Goal: Task Accomplishment & Management: Use online tool/utility

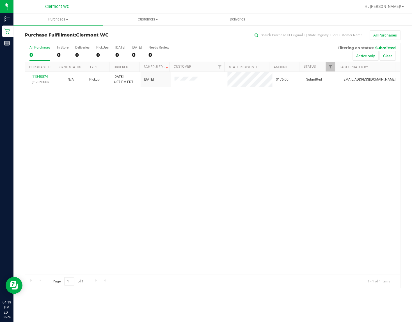
click at [285, 154] on div "11840574 (317020433) N/A Pickup [DATE] 4:07 PM EDT 8/25/2025 $175.00 Submitted …" at bounding box center [212, 173] width 375 height 203
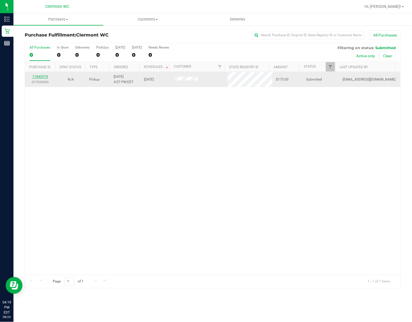
click at [41, 77] on link "11840574" at bounding box center [40, 77] width 16 height 4
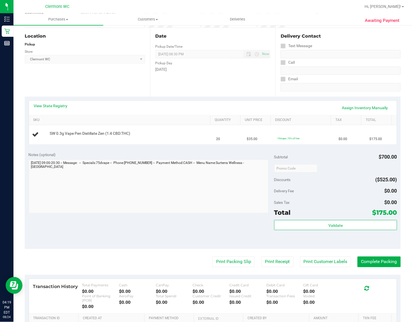
scroll to position [70, 0]
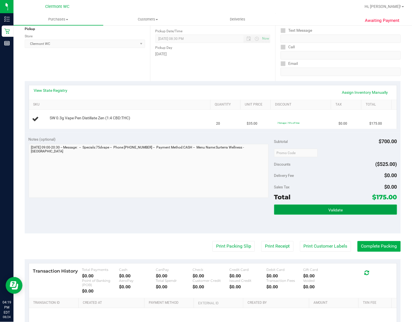
click at [294, 207] on button "Validate" at bounding box center [335, 209] width 123 height 10
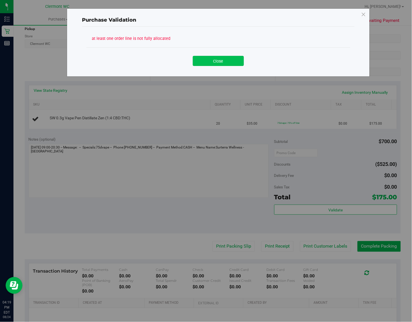
click at [237, 64] on button "Close" at bounding box center [218, 61] width 51 height 10
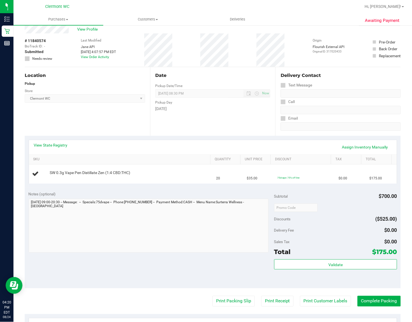
scroll to position [0, 0]
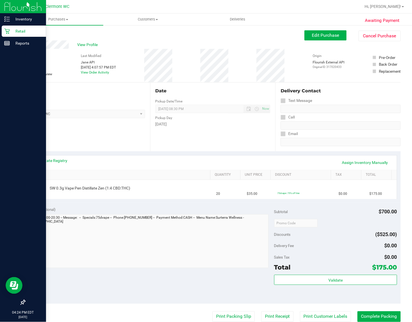
click at [3, 32] on div "Retail" at bounding box center [24, 31] width 44 height 11
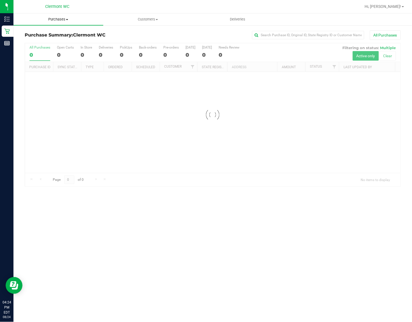
click at [56, 20] on span "Purchases" at bounding box center [58, 19] width 90 height 5
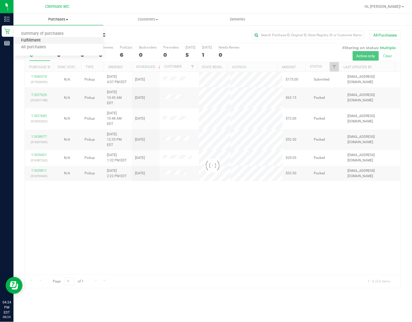
click at [34, 38] on span "Fulfillment" at bounding box center [30, 40] width 35 height 5
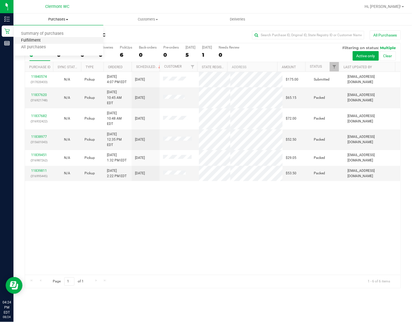
click at [31, 41] on span "Fulfillment" at bounding box center [30, 40] width 35 height 5
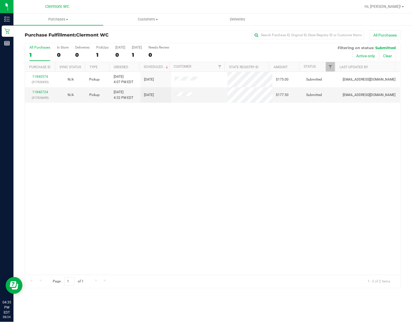
click at [235, 222] on div "11840574 (317020433) N/A Pickup [DATE] 4:07 PM EDT 8/25/2025 $175.00 Submitted …" at bounding box center [212, 173] width 375 height 203
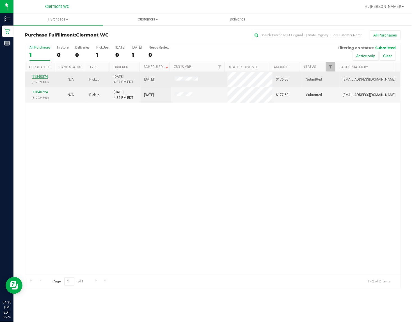
click at [42, 78] on link "11840574" at bounding box center [40, 77] width 16 height 4
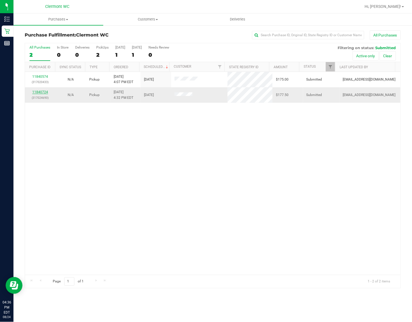
click at [41, 92] on link "11840724" at bounding box center [40, 92] width 16 height 4
click at [298, 169] on div "11840574 (317020433) N/A Pickup [DATE] 4:07 PM EDT 8/25/2025 $175.00 Submitted …" at bounding box center [212, 173] width 375 height 203
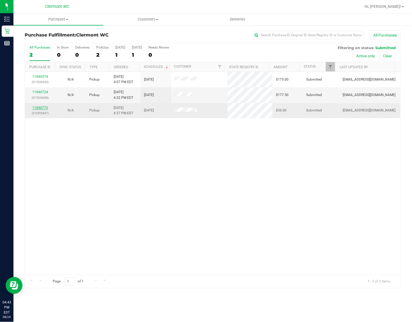
click at [44, 110] on link "11840773" at bounding box center [40, 108] width 16 height 4
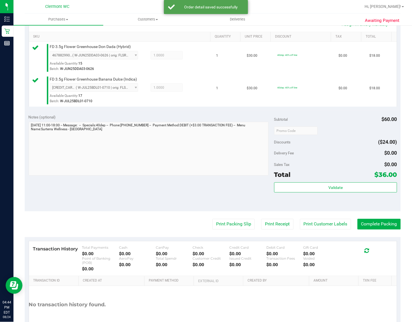
scroll to position [137, 0]
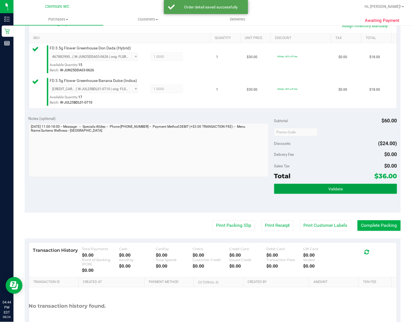
click at [343, 185] on button "Validate" at bounding box center [335, 189] width 123 height 10
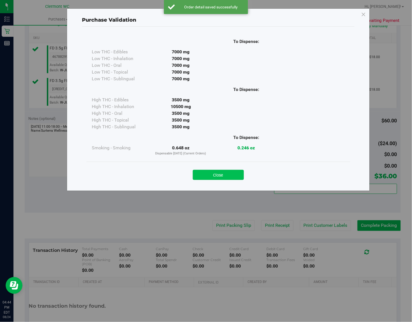
click at [233, 173] on button "Close" at bounding box center [218, 175] width 51 height 10
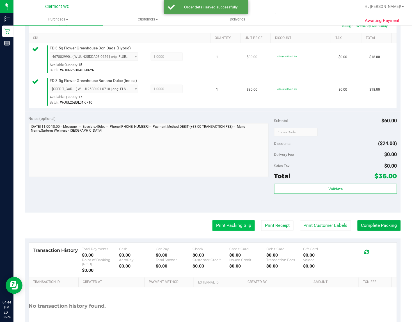
click at [236, 226] on button "Print Packing Slip" at bounding box center [233, 225] width 42 height 11
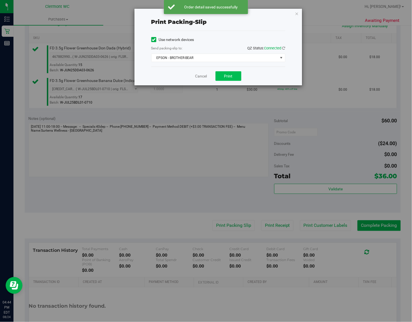
click at [237, 76] on button "Print" at bounding box center [228, 76] width 26 height 10
click at [201, 78] on link "Cancel" at bounding box center [201, 76] width 12 height 6
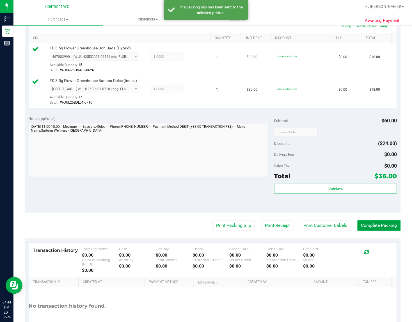
click at [366, 225] on button "Complete Packing" at bounding box center [378, 225] width 43 height 11
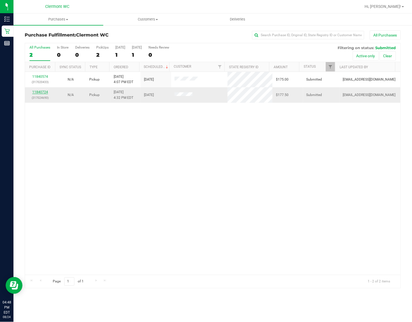
click at [45, 92] on link "11840724" at bounding box center [40, 92] width 16 height 4
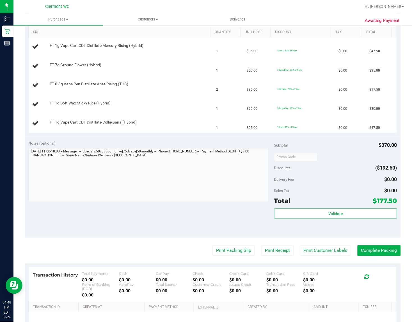
scroll to position [105, 0]
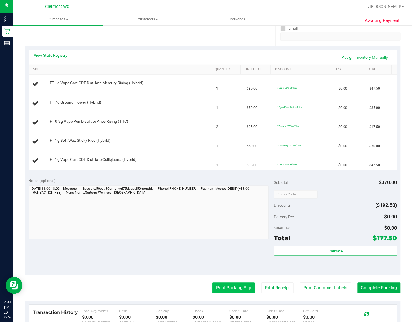
click at [227, 288] on button "Print Packing Slip" at bounding box center [233, 287] width 42 height 11
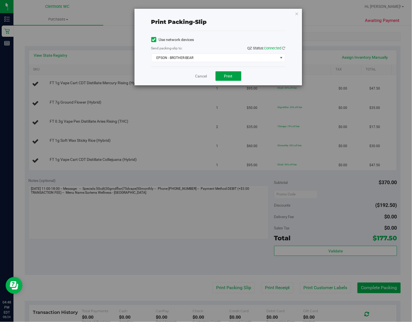
click at [234, 77] on button "Print" at bounding box center [228, 76] width 26 height 10
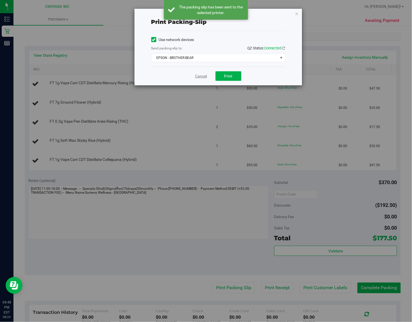
click at [197, 76] on link "Cancel" at bounding box center [201, 76] width 12 height 6
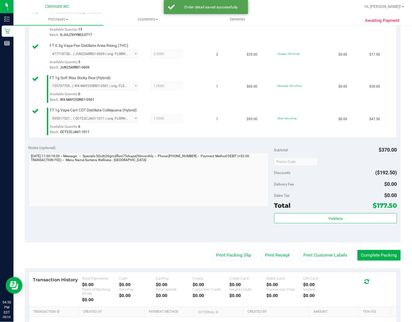
scroll to position [214, 0]
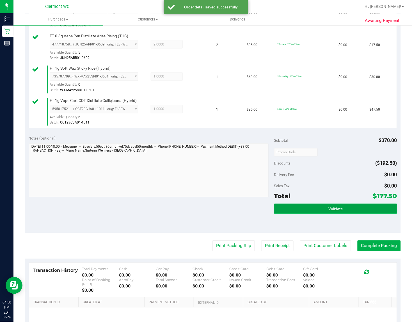
click at [329, 210] on span "Validate" at bounding box center [335, 209] width 14 height 4
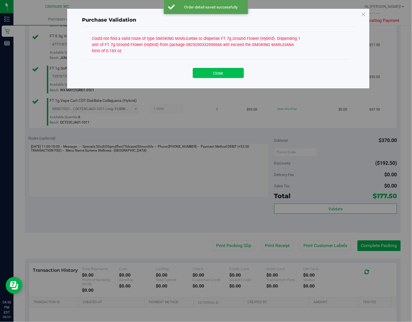
click at [234, 75] on button "Close" at bounding box center [218, 73] width 51 height 10
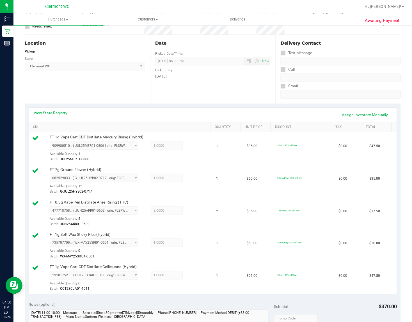
scroll to position [90, 0]
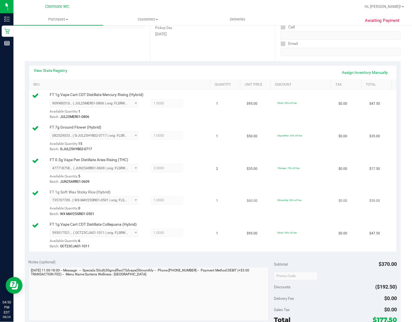
click at [366, 214] on td "$30.00" at bounding box center [381, 203] width 31 height 33
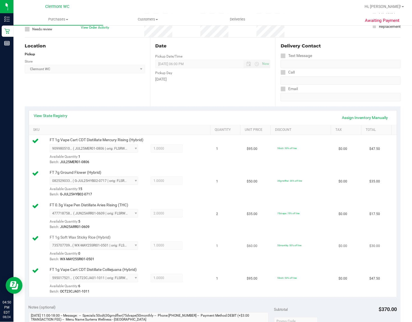
scroll to position [45, 0]
click at [51, 114] on link "View State Registry" at bounding box center [51, 115] width 34 height 6
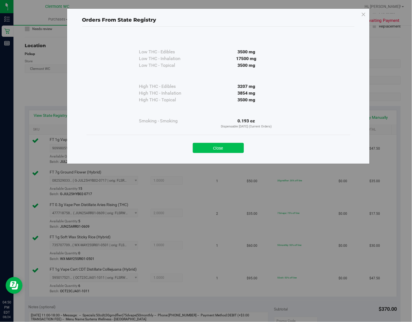
click at [214, 148] on button "Close" at bounding box center [218, 148] width 51 height 10
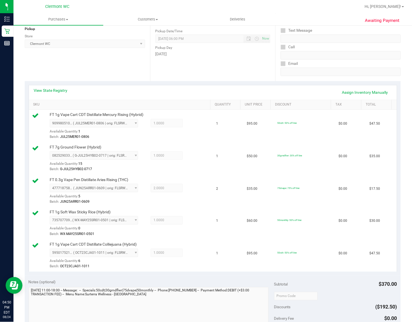
scroll to position [70, 0]
click at [357, 93] on link "Assign Inventory Manually" at bounding box center [364, 93] width 53 height 10
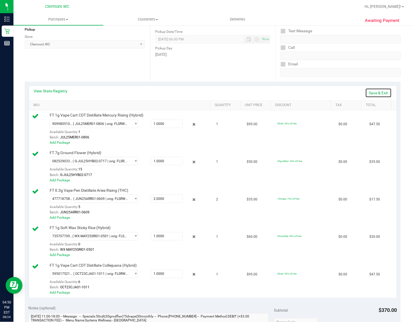
click at [373, 93] on link "Save & Exit" at bounding box center [378, 93] width 26 height 10
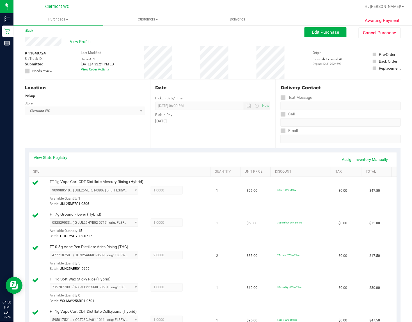
scroll to position [0, 0]
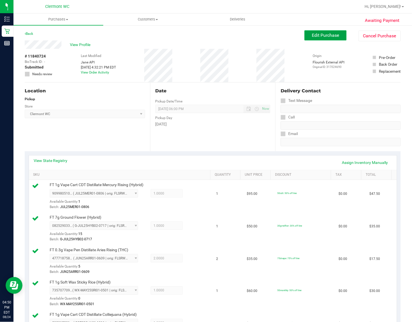
click at [323, 36] on span "Edit Purchase" at bounding box center [325, 35] width 27 height 5
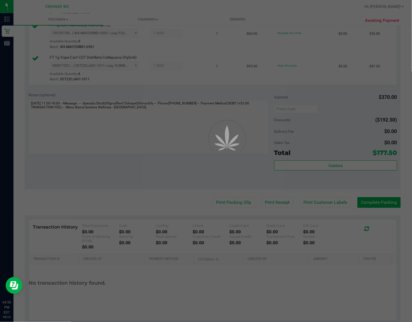
scroll to position [262, 0]
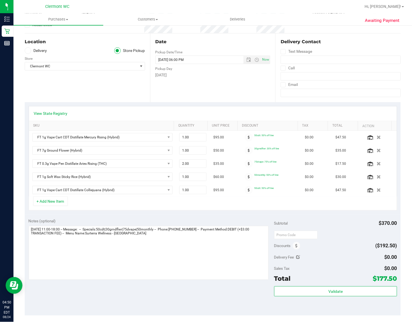
scroll to position [57, 0]
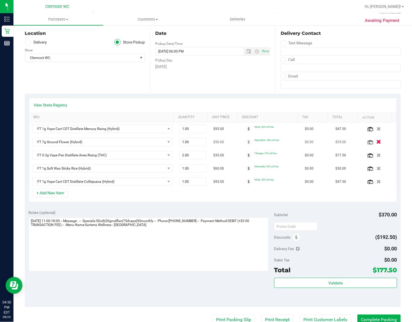
click at [376, 144] on icon "button" at bounding box center [378, 142] width 5 height 4
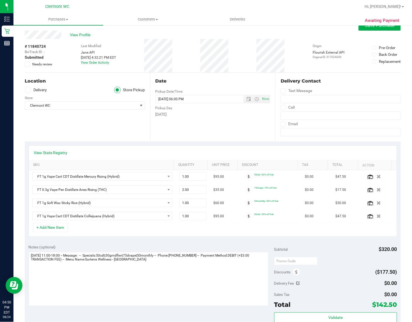
scroll to position [0, 0]
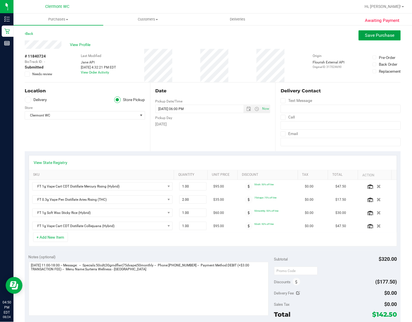
click at [378, 37] on span "Save Purchase" at bounding box center [379, 35] width 29 height 5
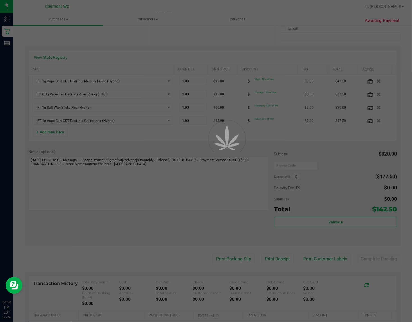
scroll to position [105, 0]
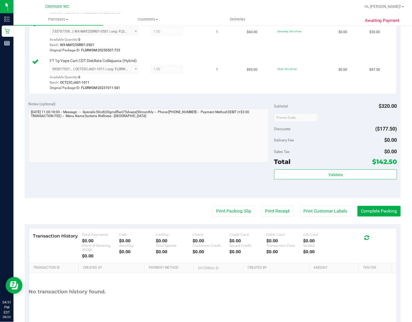
scroll to position [239, 0]
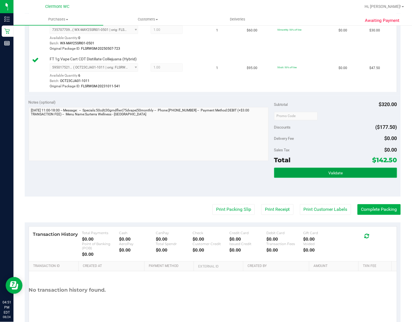
click at [346, 174] on button "Validate" at bounding box center [335, 173] width 123 height 10
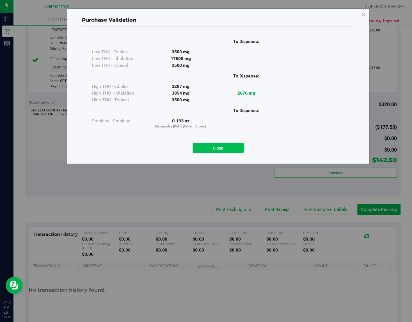
click at [231, 151] on button "Close" at bounding box center [218, 148] width 51 height 10
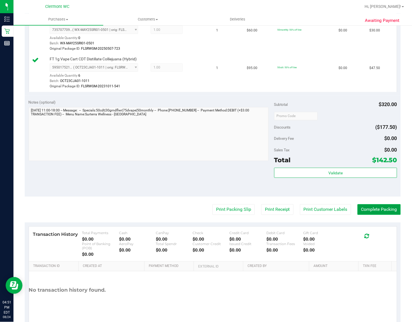
click at [371, 211] on button "Complete Packing" at bounding box center [378, 209] width 43 height 11
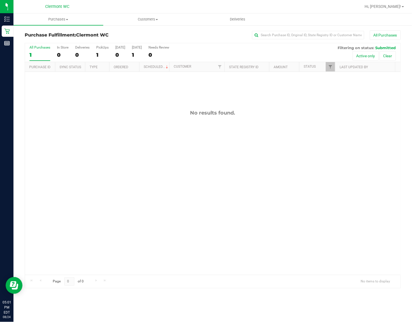
click at [300, 195] on div "No results found." at bounding box center [212, 192] width 375 height 241
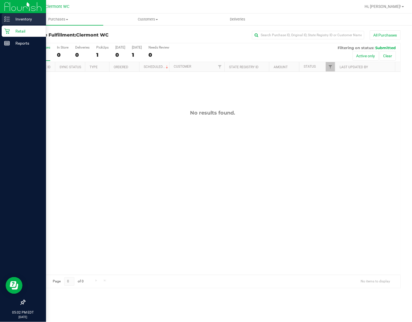
click at [11, 21] on p "Inventory" at bounding box center [27, 19] width 34 height 7
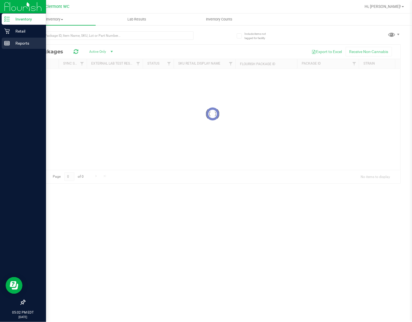
click at [23, 45] on p "Reports" at bounding box center [27, 43] width 34 height 7
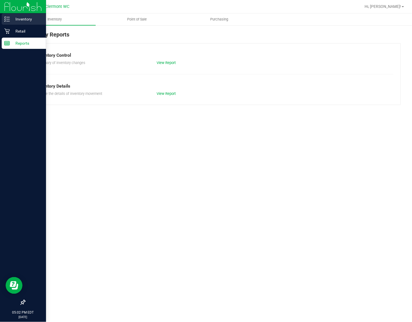
click at [29, 19] on p "Inventory" at bounding box center [27, 19] width 34 height 7
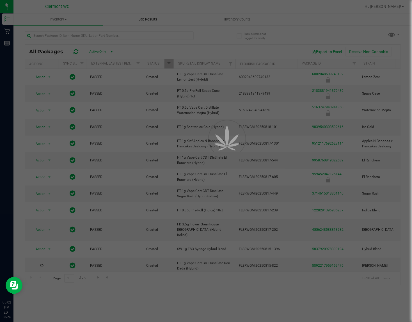
click at [233, 17] on div at bounding box center [206, 161] width 412 height 322
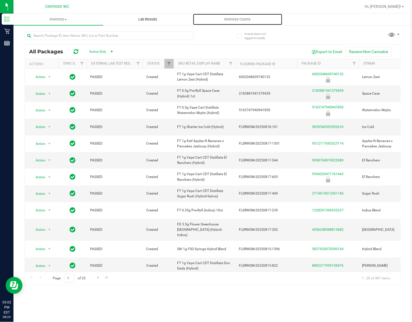
click at [233, 17] on span "Inventory Counts" at bounding box center [237, 19] width 41 height 5
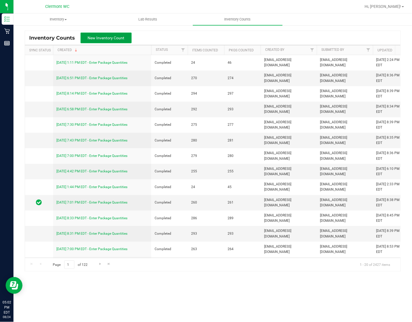
click at [109, 36] on span "New Inventory Count" at bounding box center [106, 38] width 37 height 4
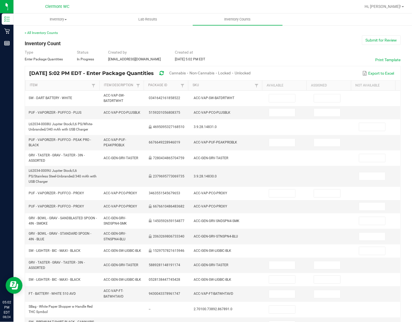
click at [186, 72] on span "Cannabis" at bounding box center [177, 73] width 17 height 4
click at [251, 72] on span "Unlocked" at bounding box center [243, 73] width 16 height 4
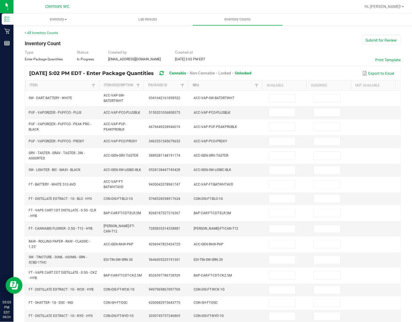
click at [193, 86] on link "SKU" at bounding box center [223, 85] width 60 height 4
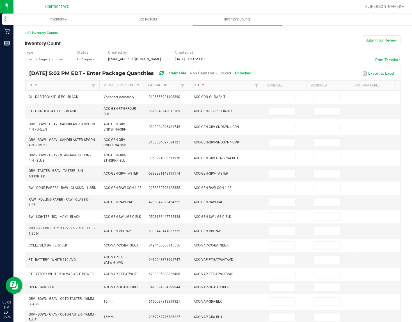
scroll to position [87, 0]
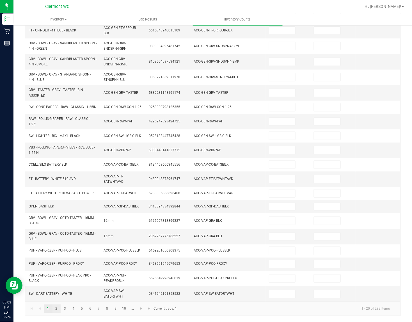
click at [56, 309] on link "2" at bounding box center [56, 308] width 8 height 8
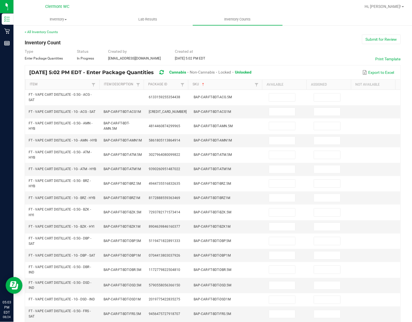
scroll to position [2, 0]
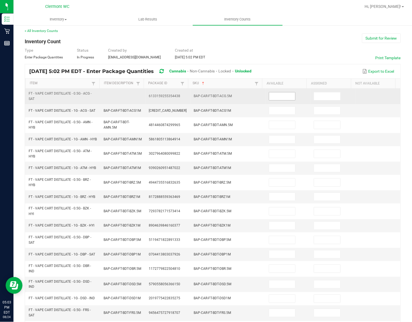
click at [275, 98] on input at bounding box center [282, 96] width 26 height 8
type input "7"
type input "4"
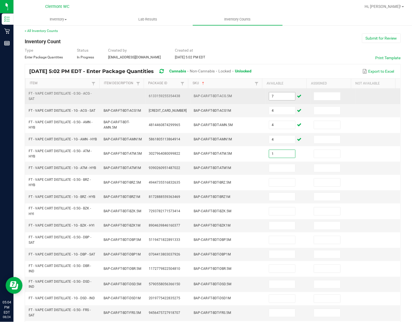
type input "1"
type input "2"
type input "1"
type input "2"
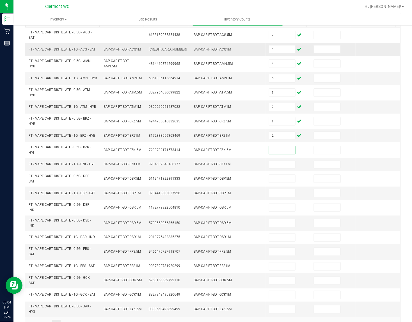
scroll to position [72, 0]
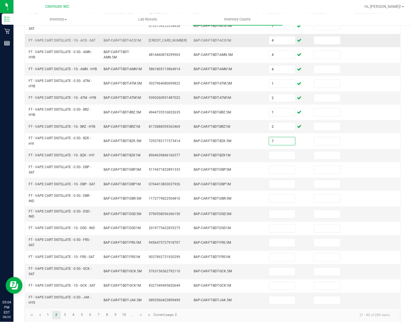
type input "7"
type input "6"
type input "9"
type input "10"
type input "1"
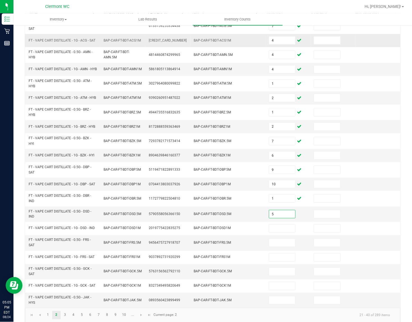
type input "5"
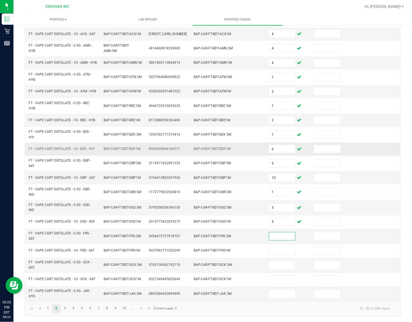
scroll to position [99, 0]
click at [274, 233] on input "3" at bounding box center [282, 236] width 26 height 8
type input "11"
type input "2"
type input "8"
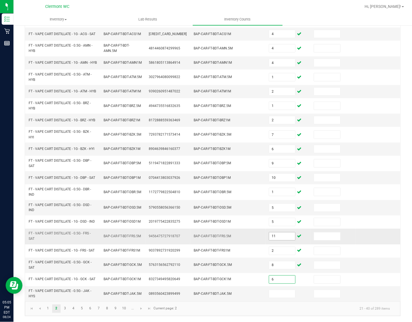
type input "6"
click at [138, 310] on link at bounding box center [141, 308] width 8 height 8
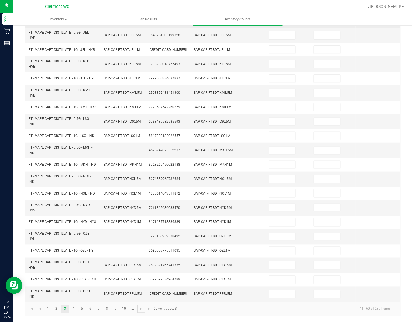
scroll to position [0, 0]
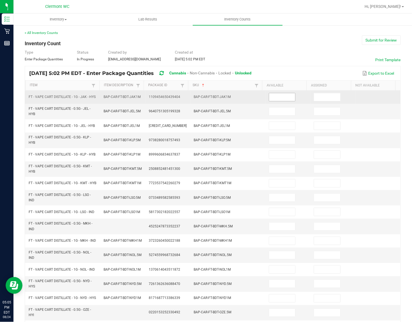
click at [271, 96] on input at bounding box center [282, 97] width 26 height 8
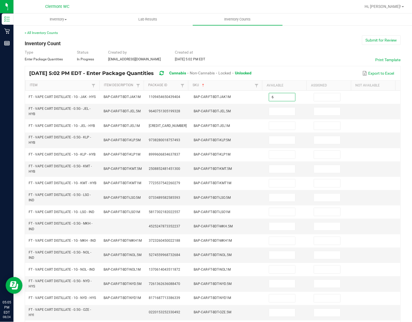
type input "6"
type input "5"
type input "4"
type input "9"
type input "12"
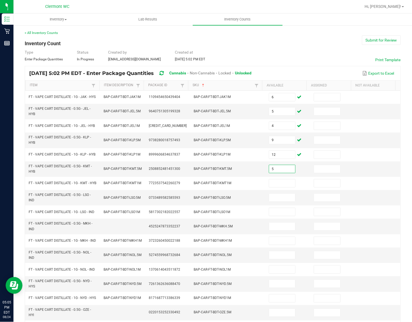
type input "5"
type input "2"
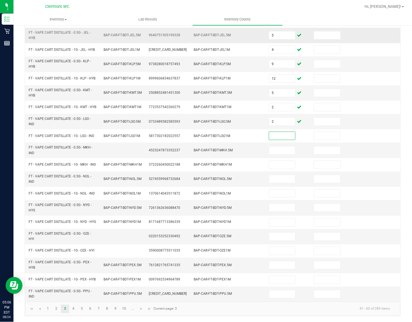
scroll to position [96, 0]
type input "9"
type input "2"
type input "12"
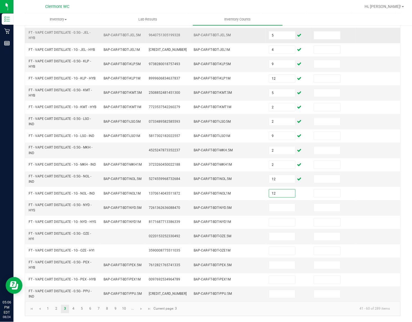
type input "12"
type input "8"
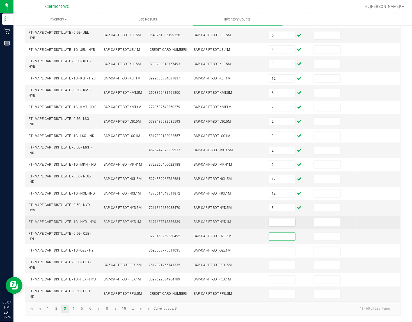
click at [280, 219] on input at bounding box center [282, 222] width 26 height 8
type input "11"
type input "1"
type input "7"
type input "3"
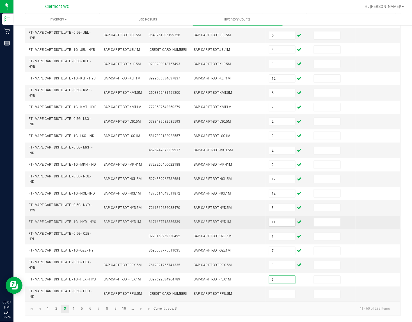
type input "6"
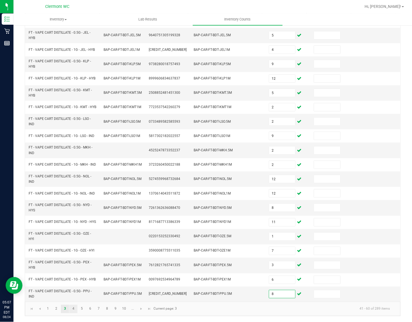
type input "8"
click at [70, 307] on link "4" at bounding box center [73, 308] width 8 height 8
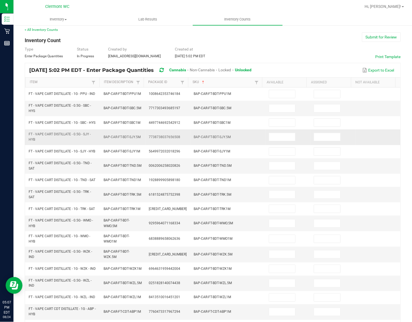
scroll to position [0, 0]
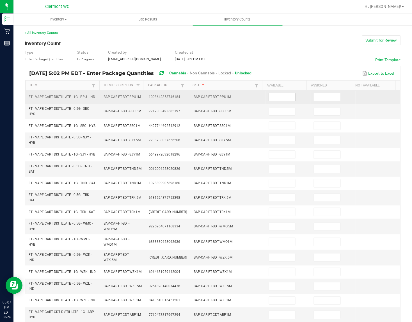
click at [269, 101] on input at bounding box center [282, 97] width 26 height 8
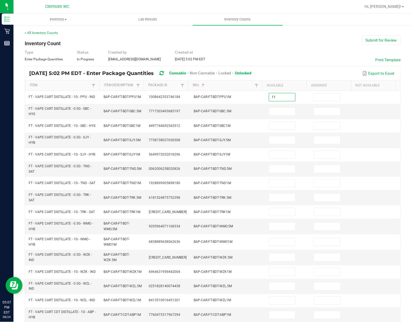
type input "11"
type input "5"
type input "10"
type input "7"
type input "3"
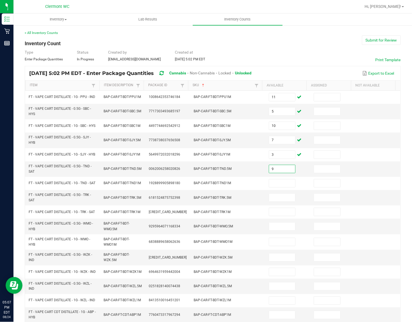
type input "9"
type input "3"
type input "5"
type input "3"
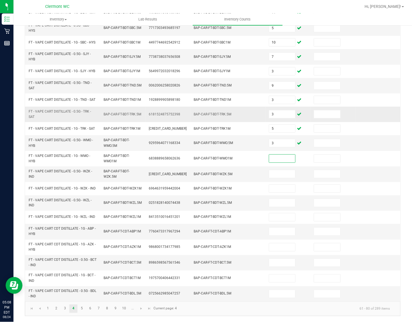
scroll to position [101, 0]
type input "4"
type input "5"
type input "9"
click at [276, 201] on input "3" at bounding box center [282, 203] width 26 height 8
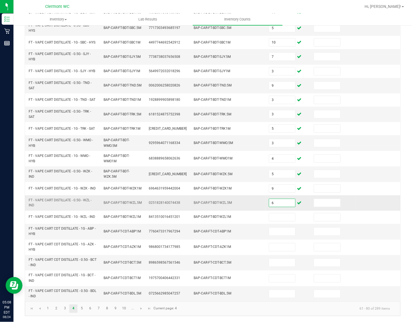
type input "6"
type input "3"
type input "6"
type input "8"
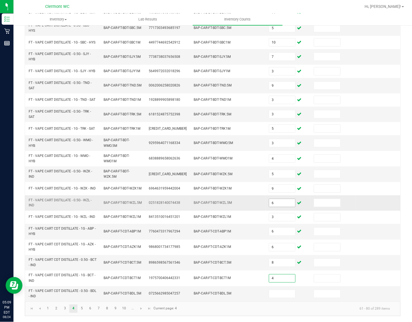
type input "4"
type input "1"
click at [144, 309] on link at bounding box center [141, 308] width 8 height 8
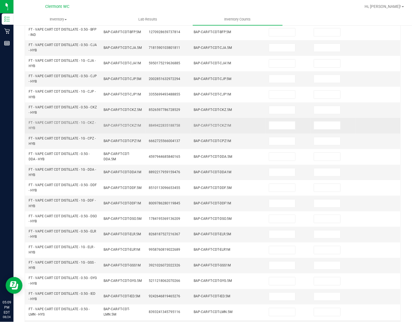
scroll to position [0, 0]
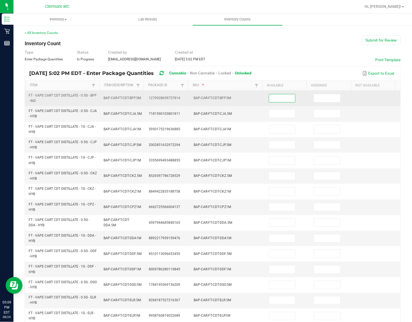
click at [273, 95] on input at bounding box center [282, 98] width 26 height 8
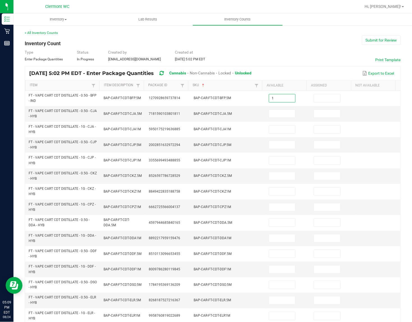
type input "1"
type input "6"
type input "2"
type input "5"
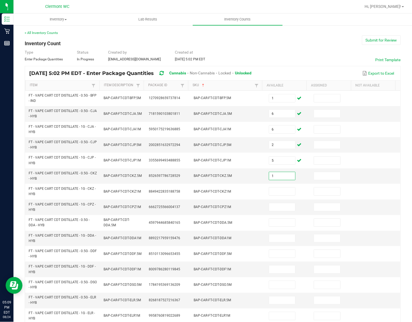
type input "1"
type input "7"
type input "4"
type input "2"
type input "6"
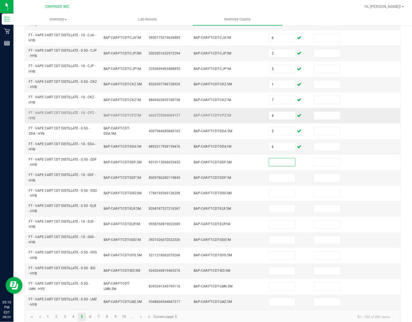
scroll to position [101, 0]
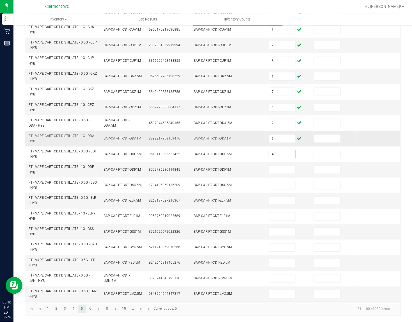
type input "4"
type input "1"
type input "6"
type input "7"
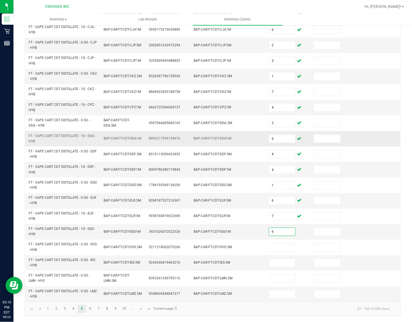
type input "6"
type input "7"
type input "3"
type input "11"
type input "3"
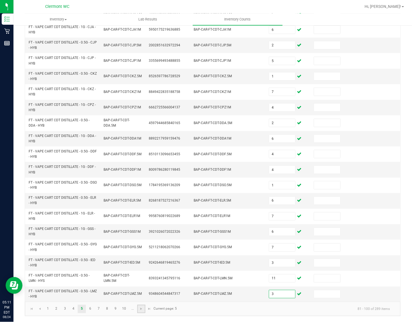
click at [138, 306] on link at bounding box center [141, 308] width 8 height 8
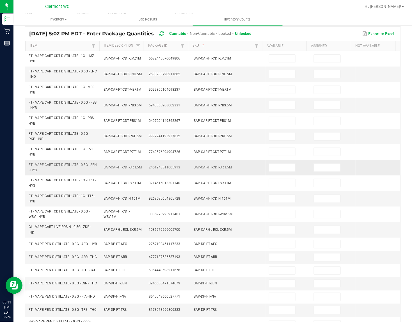
scroll to position [0, 0]
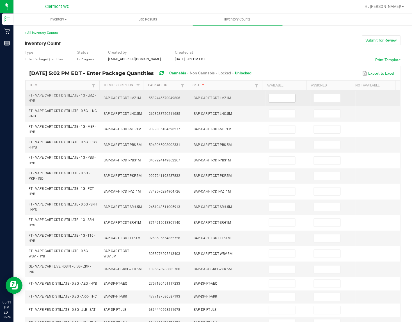
click at [282, 98] on input at bounding box center [282, 98] width 26 height 8
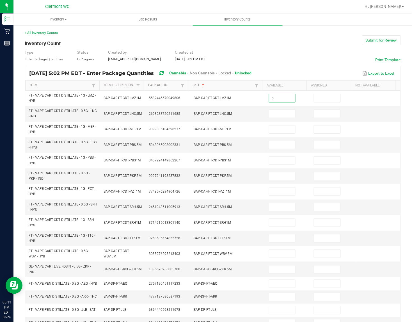
type input "6"
type input "7"
type input "4"
type input "1"
type input "5"
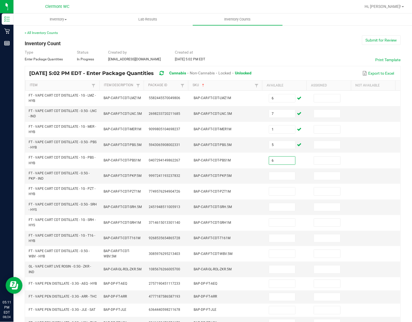
type input "6"
type input "1"
type input "2"
type input "1"
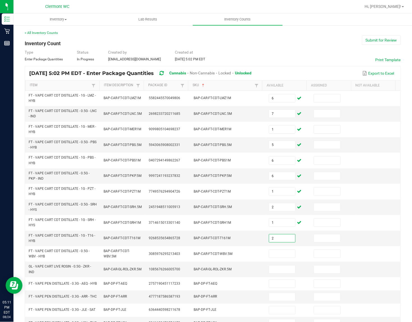
type input "2"
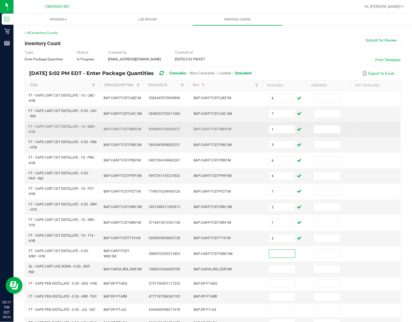
scroll to position [99, 0]
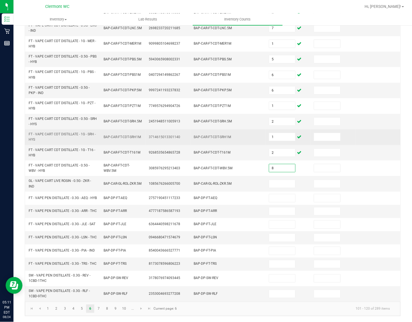
type input "8"
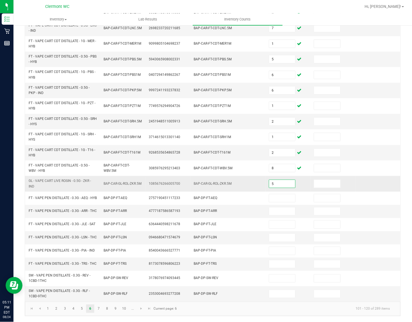
type input "5"
type input "6"
type input "5"
type input "2"
type input "8"
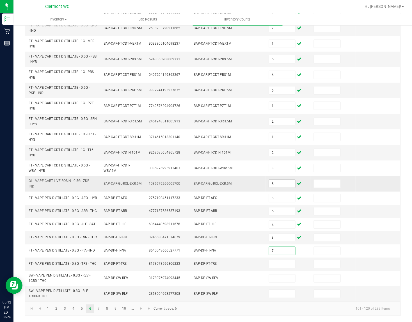
type input "7"
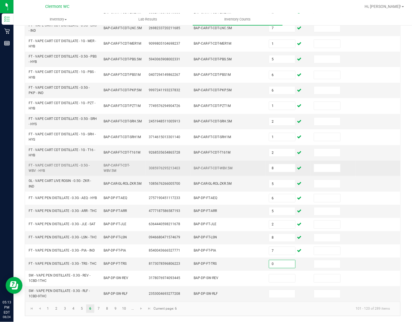
type input "0"
type input "3"
type input "7"
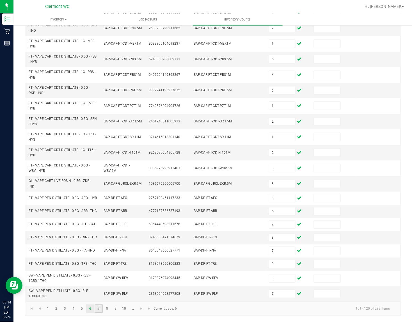
click at [96, 308] on link "7" at bounding box center [98, 308] width 8 height 8
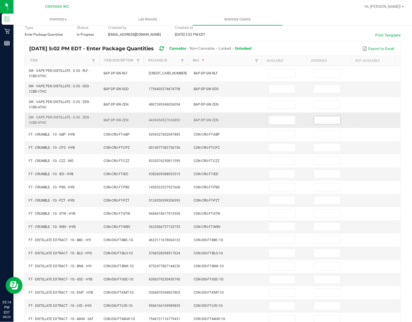
scroll to position [0, 0]
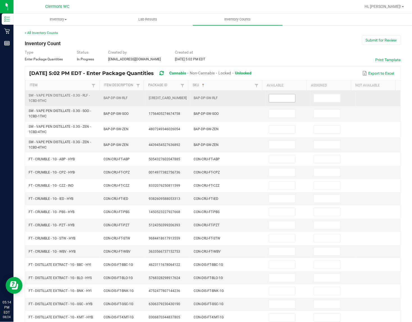
click at [285, 100] on input at bounding box center [282, 98] width 26 height 8
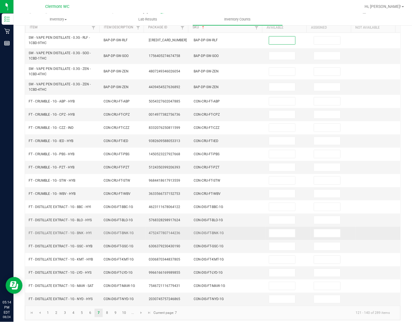
scroll to position [65, 0]
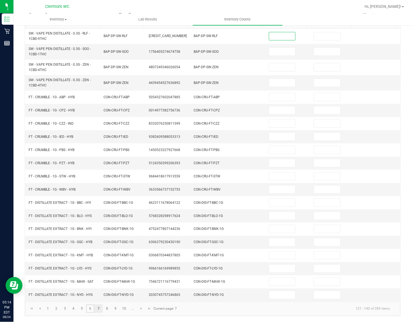
drag, startPoint x: 89, startPoint y: 307, endPoint x: 95, endPoint y: 307, distance: 5.9
click at [89, 307] on link "6" at bounding box center [90, 308] width 8 height 8
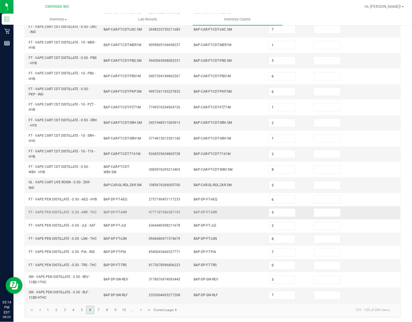
scroll to position [99, 0]
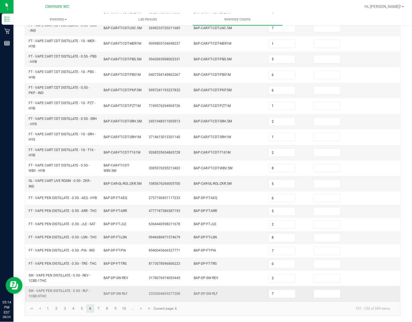
click at [280, 289] on td "7" at bounding box center [287, 293] width 45 height 15
click at [280, 291] on input "7" at bounding box center [282, 294] width 26 height 8
click at [144, 309] on link at bounding box center [141, 308] width 8 height 8
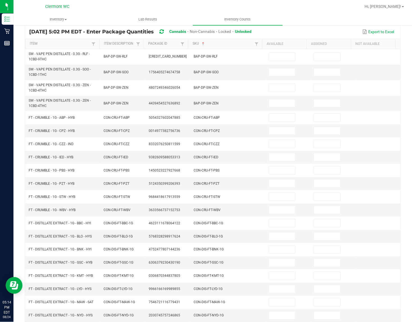
scroll to position [0, 0]
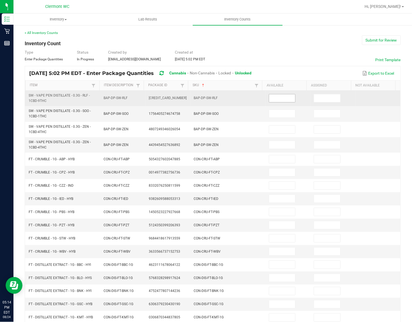
click at [281, 100] on input at bounding box center [282, 98] width 26 height 8
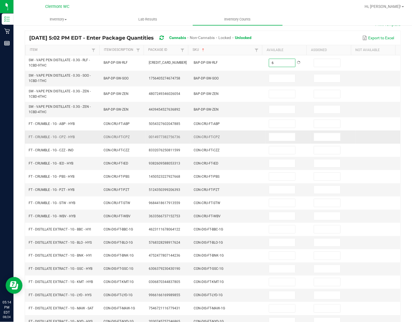
scroll to position [65, 0]
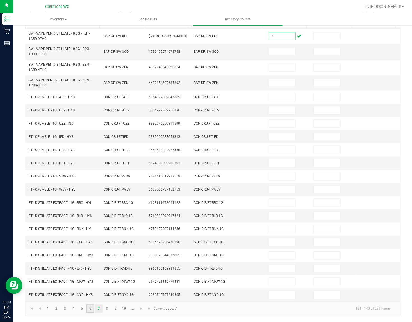
click at [91, 308] on link "6" at bounding box center [90, 308] width 8 height 8
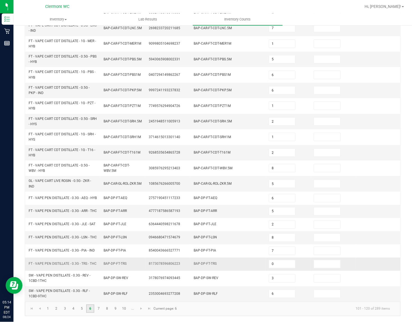
scroll to position [99, 0]
click at [278, 292] on input "6" at bounding box center [282, 294] width 26 height 8
click at [101, 308] on link "7" at bounding box center [98, 308] width 8 height 8
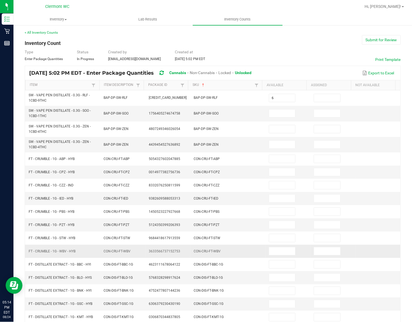
scroll to position [0, 0]
click at [278, 114] on input at bounding box center [282, 114] width 26 height 8
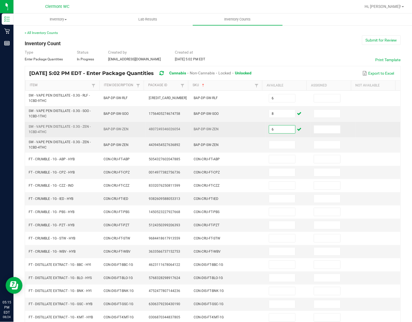
click at [278, 131] on input "6" at bounding box center [282, 129] width 26 height 8
click at [278, 129] on input "1" at bounding box center [282, 129] width 26 height 8
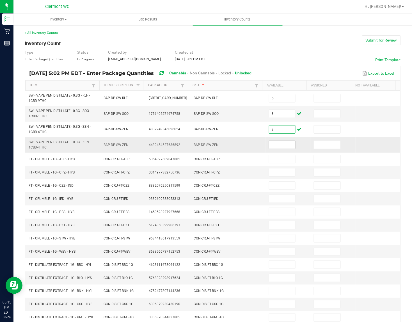
click at [282, 145] on input at bounding box center [282, 145] width 26 height 8
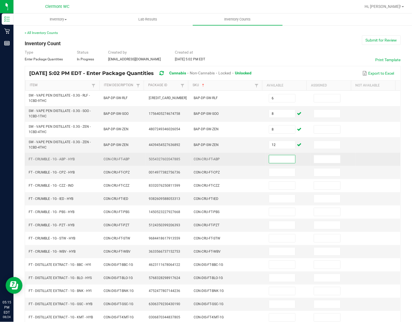
click at [281, 158] on input at bounding box center [282, 159] width 26 height 8
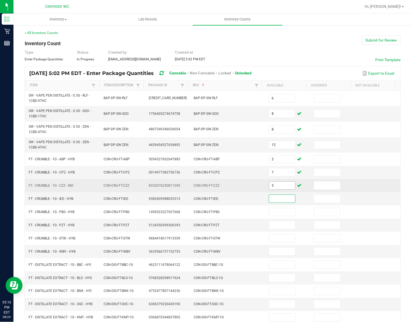
click at [278, 186] on input "5" at bounding box center [282, 185] width 26 height 8
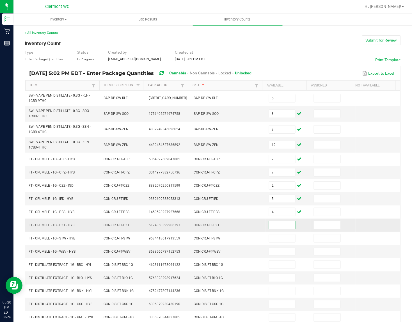
click at [275, 225] on input at bounding box center [282, 225] width 26 height 8
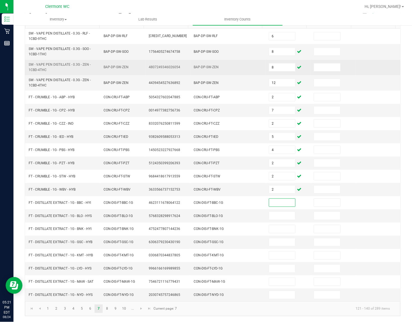
scroll to position [65, 0]
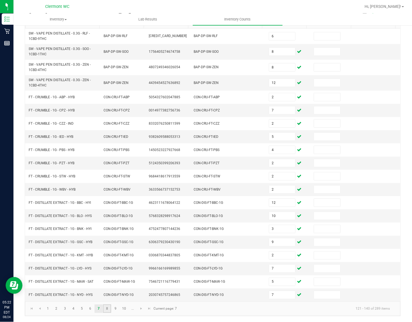
click at [105, 309] on link "8" at bounding box center [107, 308] width 8 height 8
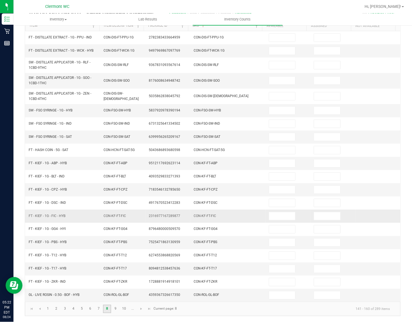
scroll to position [0, 0]
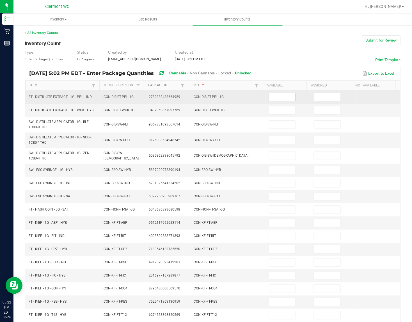
click at [271, 94] on input at bounding box center [282, 97] width 26 height 8
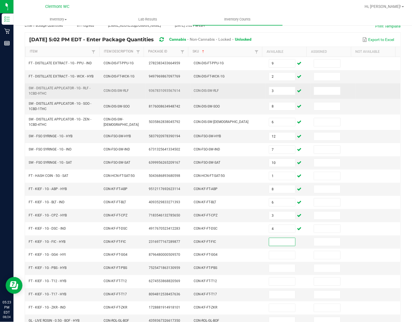
scroll to position [63, 0]
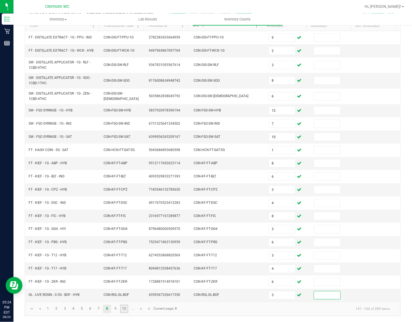
click at [120, 307] on link "10" at bounding box center [124, 308] width 8 height 8
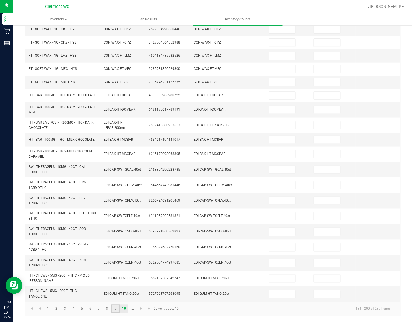
click at [118, 306] on link "9" at bounding box center [115, 308] width 8 height 8
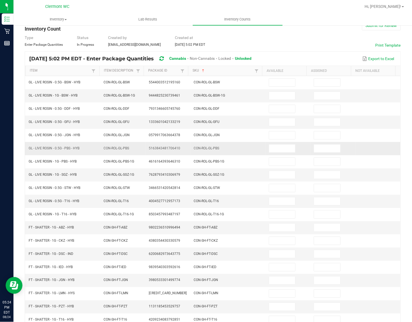
scroll to position [0, 0]
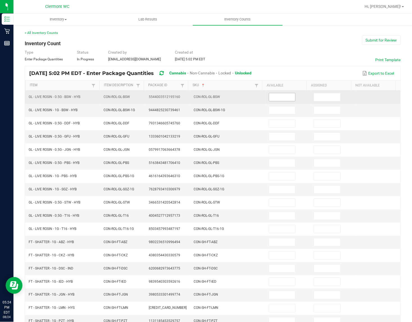
click at [280, 98] on input at bounding box center [282, 97] width 26 height 8
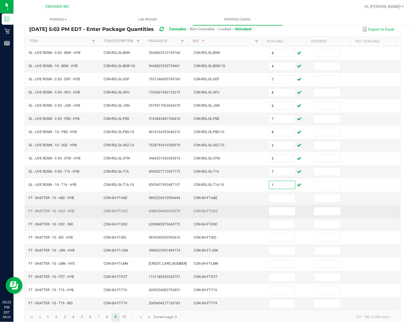
scroll to position [57, 0]
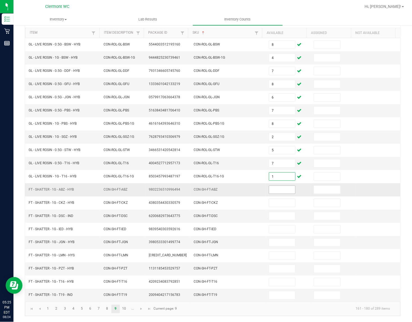
click at [274, 190] on input at bounding box center [282, 190] width 26 height 8
click at [124, 307] on link "10" at bounding box center [124, 308] width 8 height 8
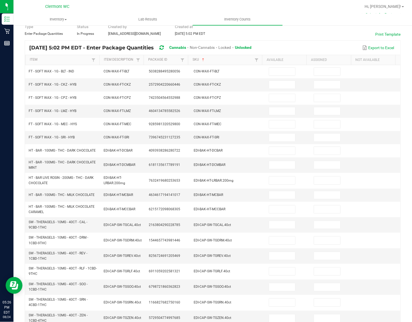
scroll to position [0, 0]
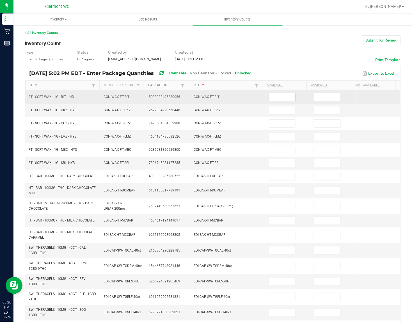
click at [269, 94] on input at bounding box center [282, 97] width 26 height 8
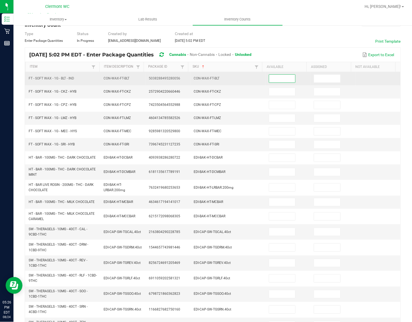
scroll to position [35, 0]
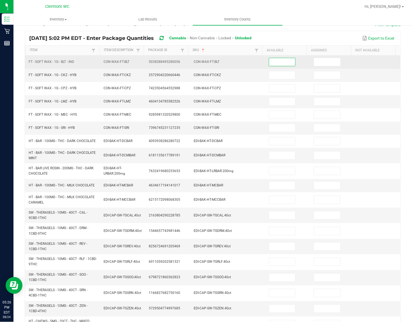
click at [275, 59] on input at bounding box center [282, 62] width 26 height 8
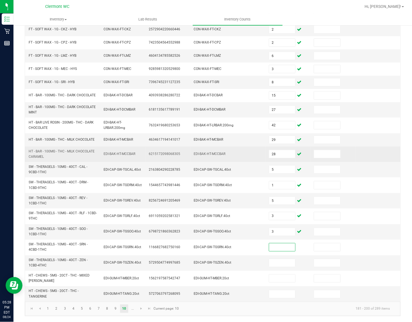
scroll to position [87, 0]
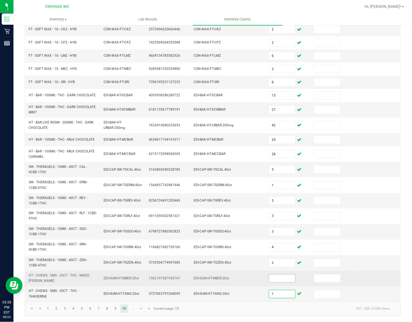
click at [272, 275] on input at bounding box center [282, 278] width 26 height 8
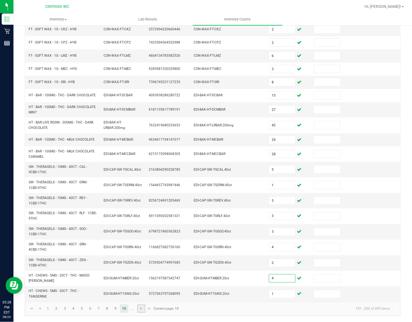
click at [138, 310] on link at bounding box center [141, 308] width 8 height 8
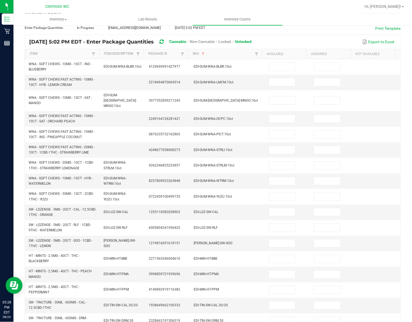
scroll to position [0, 0]
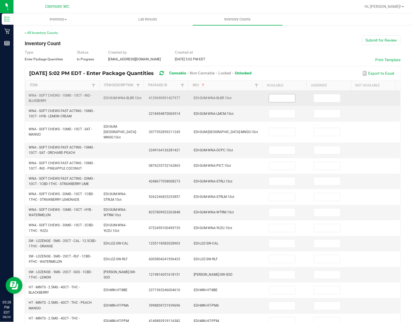
click at [269, 95] on input at bounding box center [282, 98] width 26 height 8
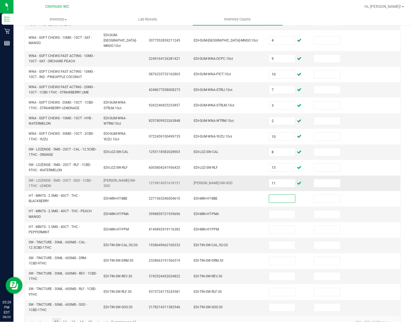
scroll to position [101, 0]
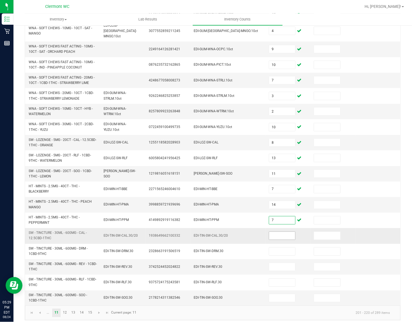
click at [283, 232] on input at bounding box center [282, 236] width 26 height 8
click at [101, 308] on link at bounding box center [99, 312] width 8 height 8
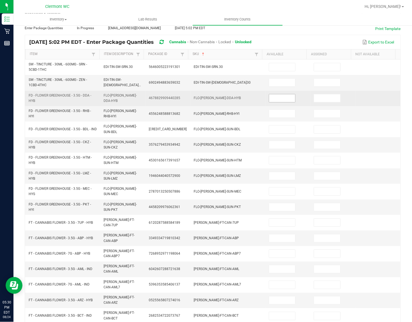
scroll to position [0, 0]
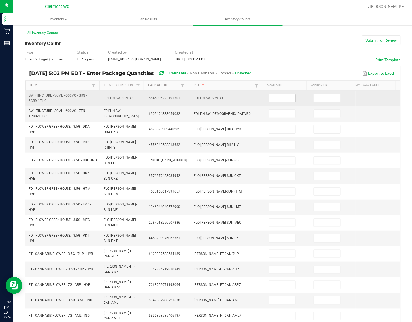
click at [269, 101] on input at bounding box center [282, 98] width 26 height 8
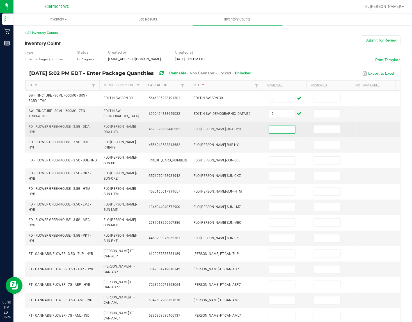
click at [284, 132] on input at bounding box center [282, 129] width 26 height 8
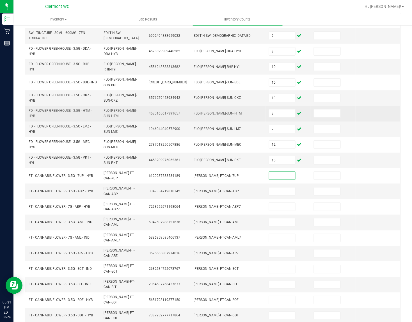
scroll to position [79, 0]
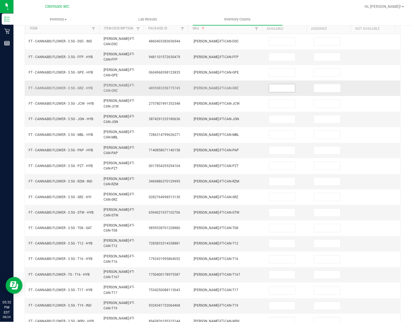
scroll to position [0, 0]
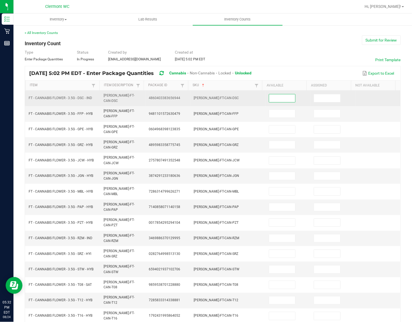
click at [277, 100] on input at bounding box center [282, 98] width 26 height 8
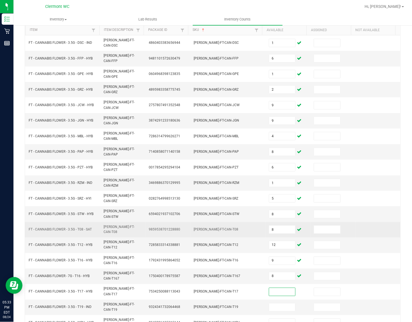
scroll to position [57, 0]
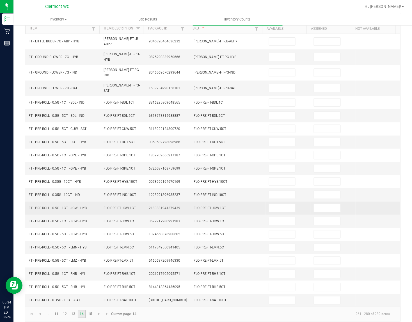
scroll to position [0, 0]
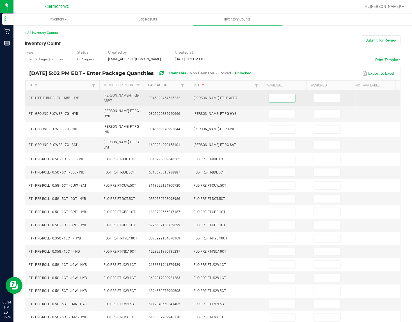
click at [274, 97] on input at bounding box center [282, 98] width 26 height 8
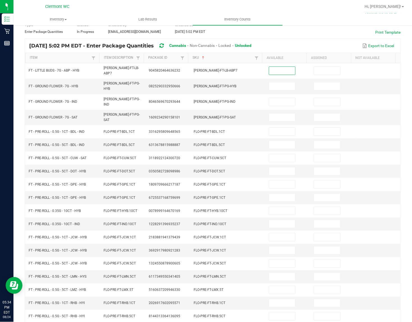
scroll to position [57, 0]
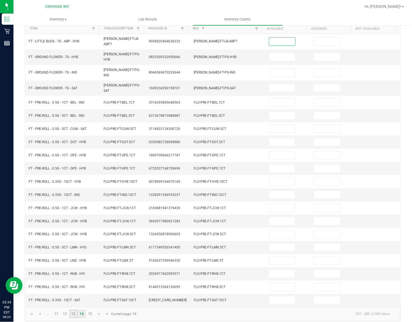
click at [71, 310] on link "13" at bounding box center [73, 314] width 8 height 8
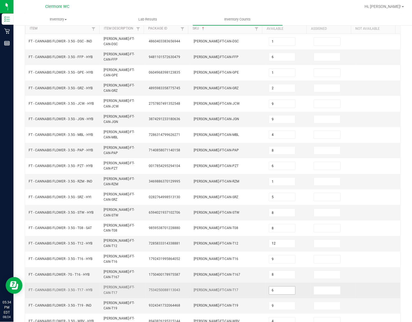
click at [270, 286] on input "6" at bounding box center [282, 290] width 26 height 8
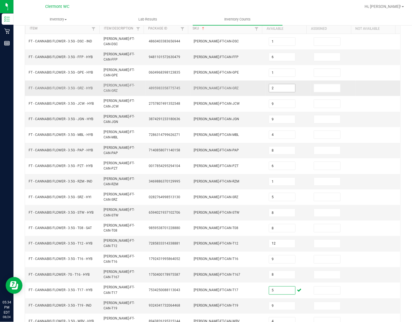
click at [269, 84] on input "2" at bounding box center [282, 88] width 26 height 8
click at [381, 143] on td at bounding box center [377, 150] width 45 height 15
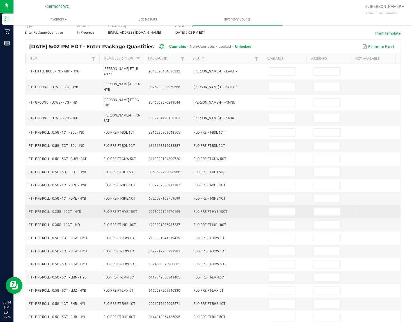
scroll to position [0, 0]
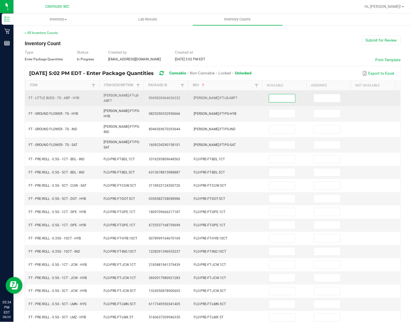
click at [274, 99] on input at bounding box center [282, 98] width 26 height 8
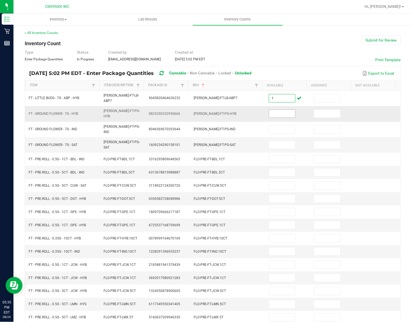
click at [280, 110] on input at bounding box center [282, 114] width 26 height 8
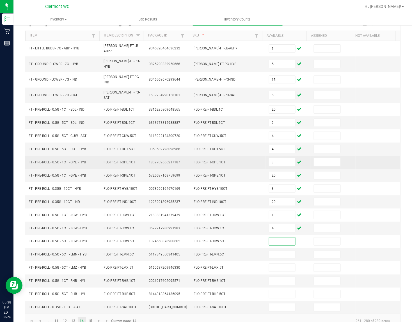
scroll to position [57, 0]
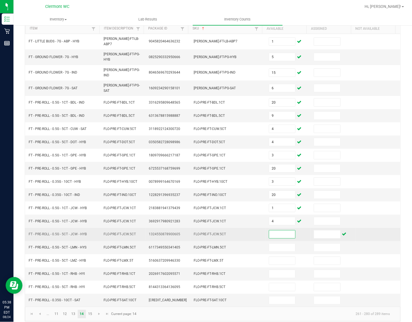
click at [282, 230] on input at bounding box center [282, 234] width 26 height 8
click at [314, 230] on input at bounding box center [327, 234] width 26 height 8
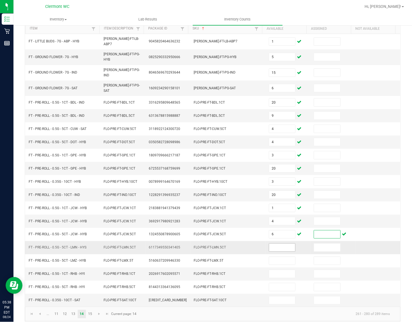
click at [280, 243] on input at bounding box center [282, 247] width 26 height 8
click at [95, 310] on link at bounding box center [99, 314] width 8 height 8
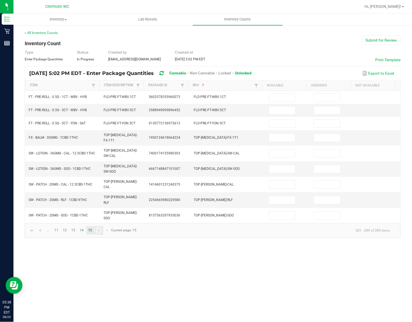
scroll to position [0, 0]
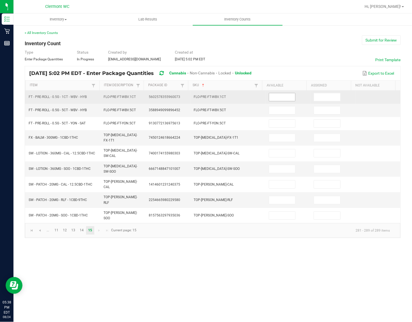
click at [280, 97] on input at bounding box center [282, 97] width 26 height 8
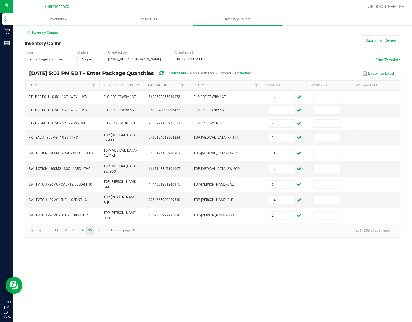
click at [272, 278] on div "Inventory All packages All inventory Waste log Lab Results Inventory Counts < A…" at bounding box center [212, 167] width 398 height 308
click at [363, 40] on button "Submit for Review" at bounding box center [381, 40] width 39 height 10
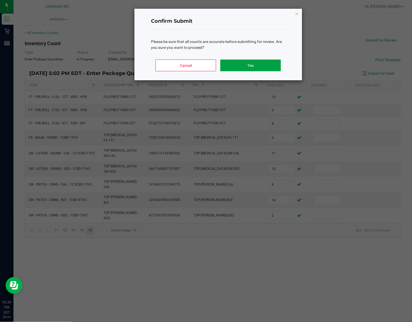
click at [278, 63] on button "Yes" at bounding box center [250, 65] width 60 height 12
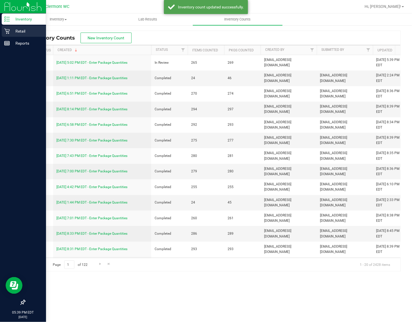
click at [10, 34] on p "Retail" at bounding box center [27, 31] width 34 height 7
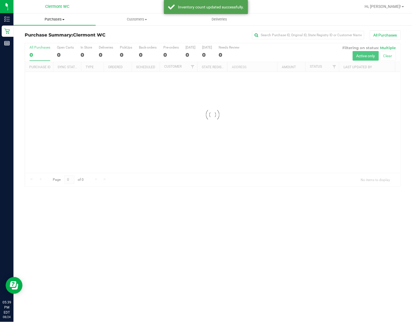
click at [53, 19] on span "Purchases" at bounding box center [54, 19] width 82 height 5
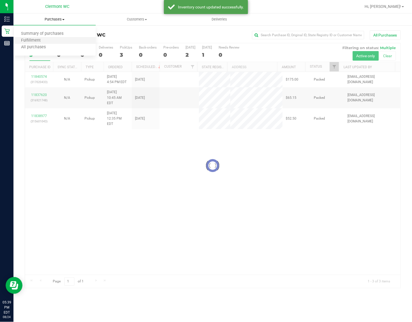
click at [51, 38] on li "Fulfillment" at bounding box center [54, 40] width 82 height 7
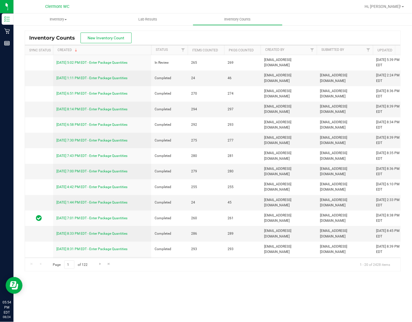
click at [244, 290] on div "Inventory All packages All inventory Waste log Lab Results Inventory Counts Inv…" at bounding box center [212, 167] width 398 height 308
click at [117, 63] on link "[DATE] 5:02 PM EDT - Enter Package Quantities" at bounding box center [91, 63] width 71 height 4
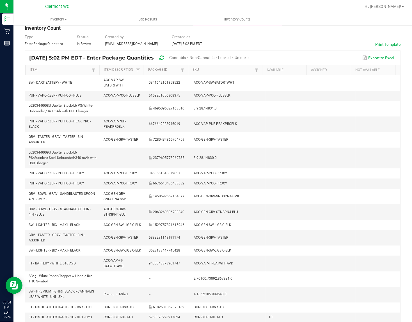
scroll to position [15, 0]
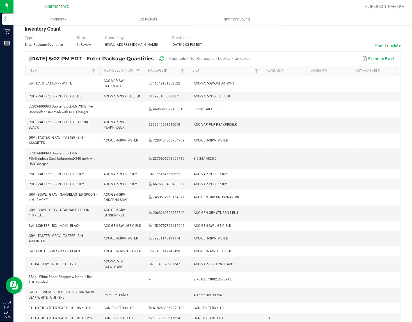
click at [186, 58] on span "Cannabis" at bounding box center [177, 58] width 17 height 4
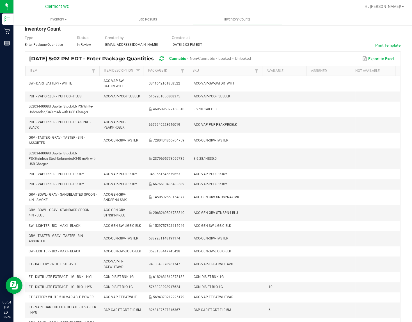
click at [251, 59] on span "Unlocked" at bounding box center [243, 58] width 16 height 4
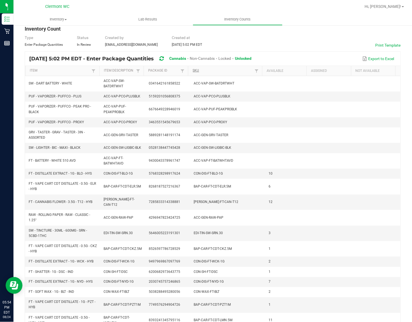
click at [193, 69] on link "SKU" at bounding box center [223, 70] width 60 height 4
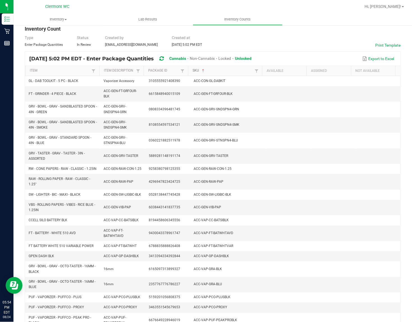
scroll to position [69, 0]
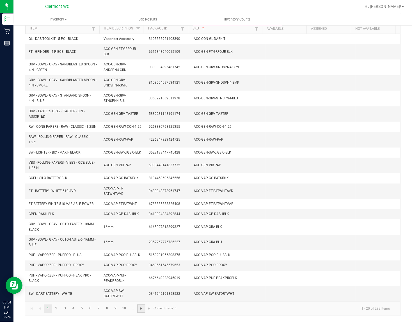
click at [143, 310] on span "Go to the next page" at bounding box center [141, 308] width 4 height 4
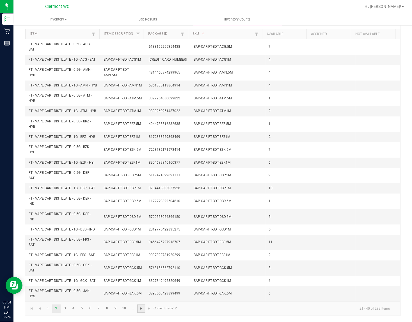
scroll to position [96, 0]
click at [149, 308] on span "Go to the last page" at bounding box center [149, 308] width 4 height 4
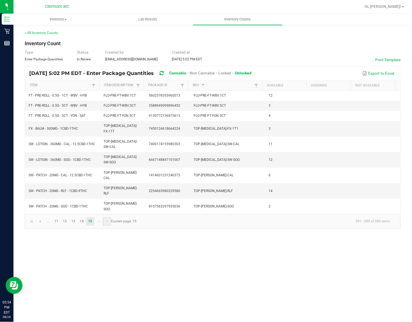
scroll to position [0, 0]
click at [73, 217] on link "13" at bounding box center [73, 221] width 8 height 8
